Goal: Task Accomplishment & Management: Complete application form

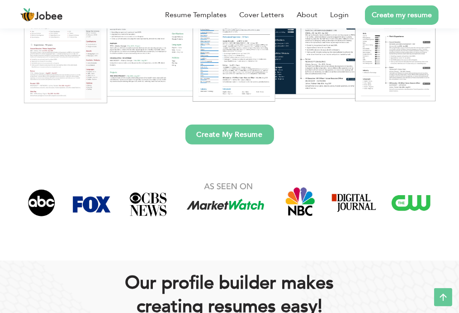
scroll to position [174, 0]
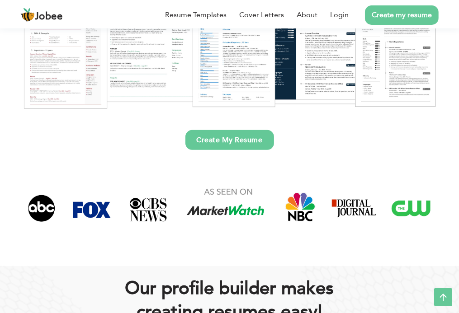
click at [212, 141] on link "Create My Resume" at bounding box center [229, 140] width 89 height 20
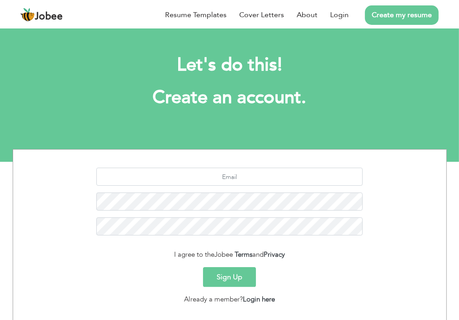
click at [231, 270] on button "Sign Up" at bounding box center [229, 277] width 53 height 20
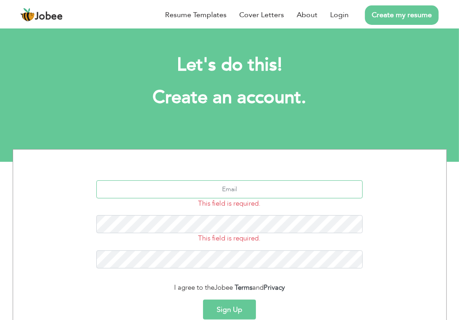
click at [243, 188] on input "text" at bounding box center [229, 189] width 266 height 18
click at [229, 192] on input "text" at bounding box center [229, 189] width 266 height 18
click at [221, 189] on input "text" at bounding box center [229, 189] width 266 height 18
type input "[EMAIL_ADDRESS][DOMAIN_NAME]"
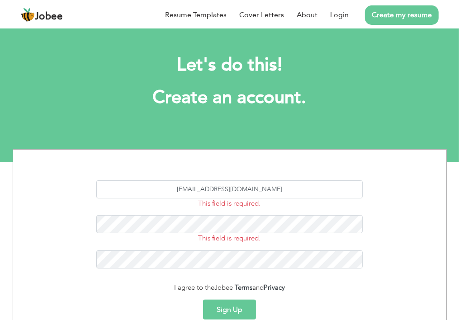
click at [233, 307] on button "Sign Up" at bounding box center [229, 310] width 53 height 20
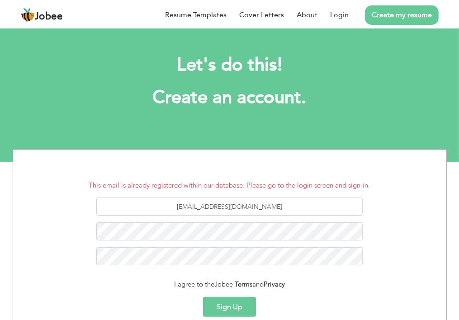
click at [252, 241] on div "[EMAIL_ADDRESS][DOMAIN_NAME]" at bounding box center [229, 235] width 419 height 75
click at [230, 305] on button "Sign Up" at bounding box center [229, 307] width 53 height 20
